Goal: Find specific page/section: Find specific page/section

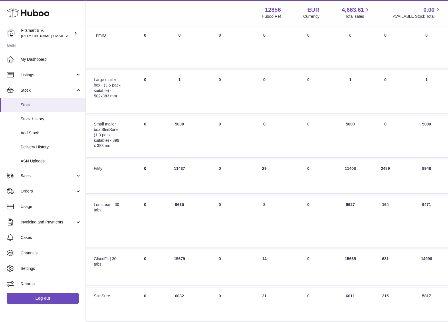
scroll to position [0, 113]
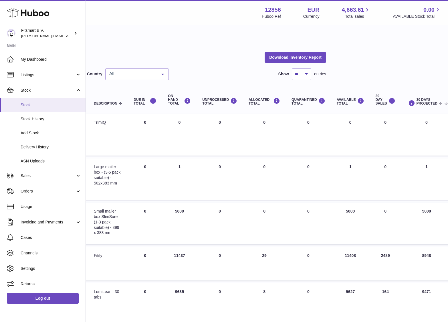
click at [38, 108] on link "Stock" at bounding box center [43, 105] width 86 height 14
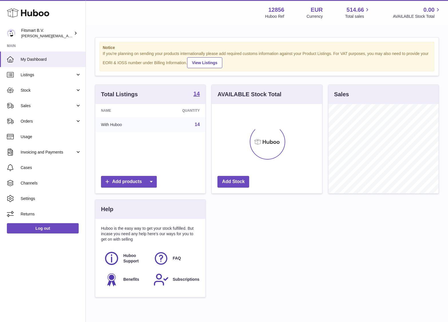
scroll to position [89, 111]
click at [32, 78] on link "Listings" at bounding box center [43, 74] width 86 height 15
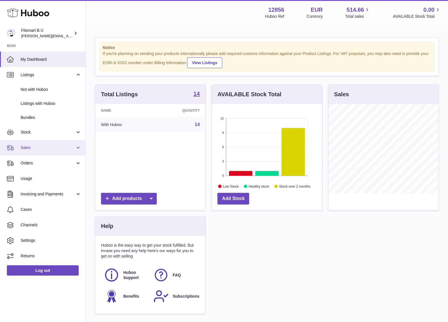
click at [30, 143] on link "Sales" at bounding box center [43, 147] width 86 height 15
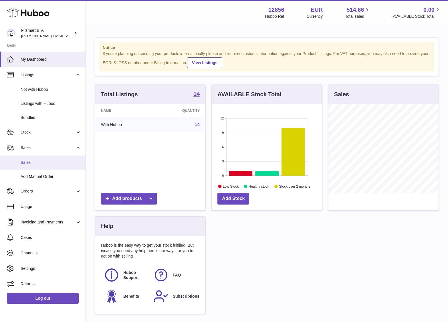
click at [27, 163] on span "Sales" at bounding box center [51, 162] width 61 height 5
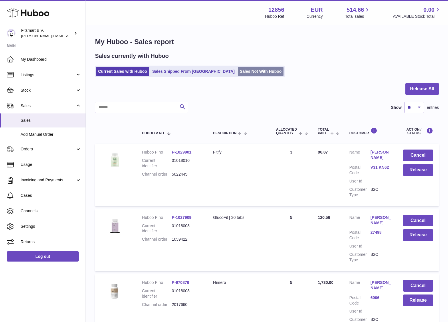
click at [238, 75] on link "Sales Not With Huboo" at bounding box center [261, 71] width 46 height 9
